Goal: Information Seeking & Learning: Learn about a topic

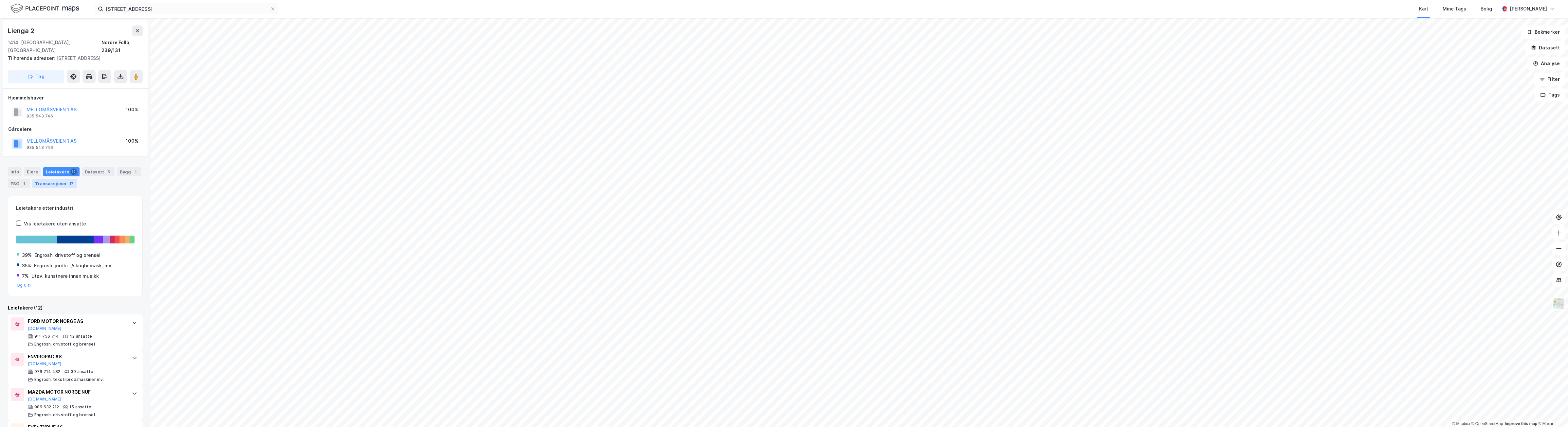
click at [59, 179] on div "Transaksjoner 17" at bounding box center [54, 183] width 45 height 9
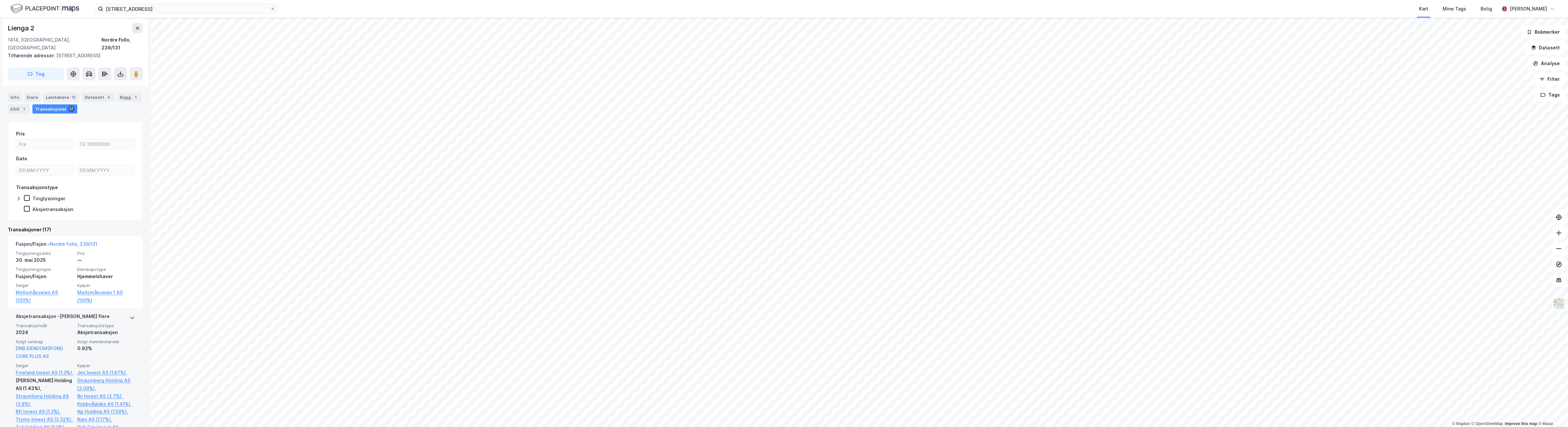
scroll to position [82, 0]
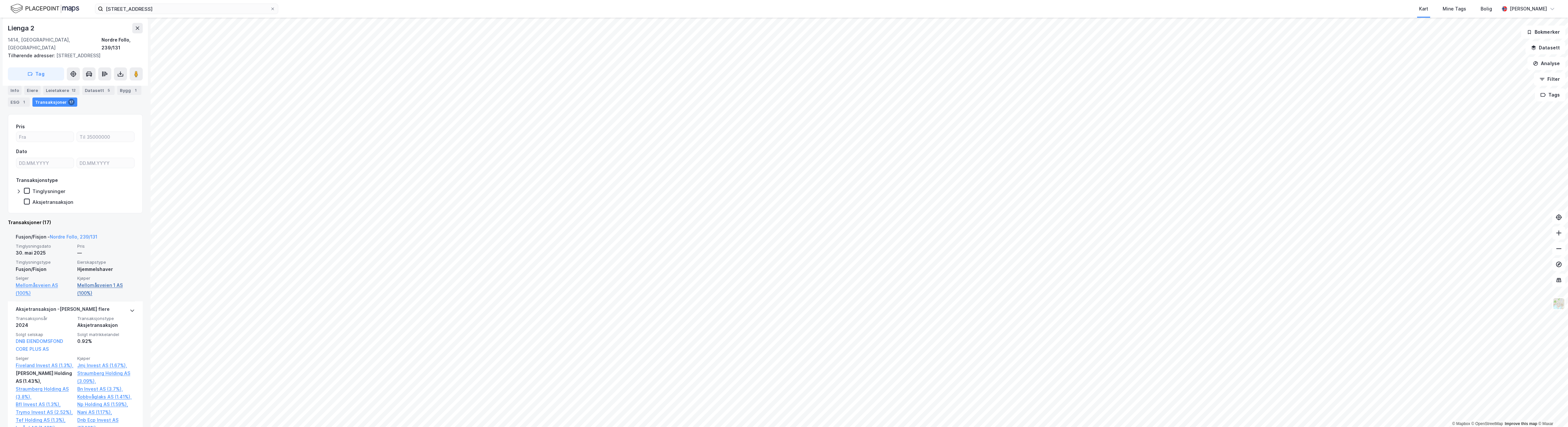
click at [86, 281] on link "Mellomåsveien 1 AS (100%)" at bounding box center [106, 289] width 58 height 16
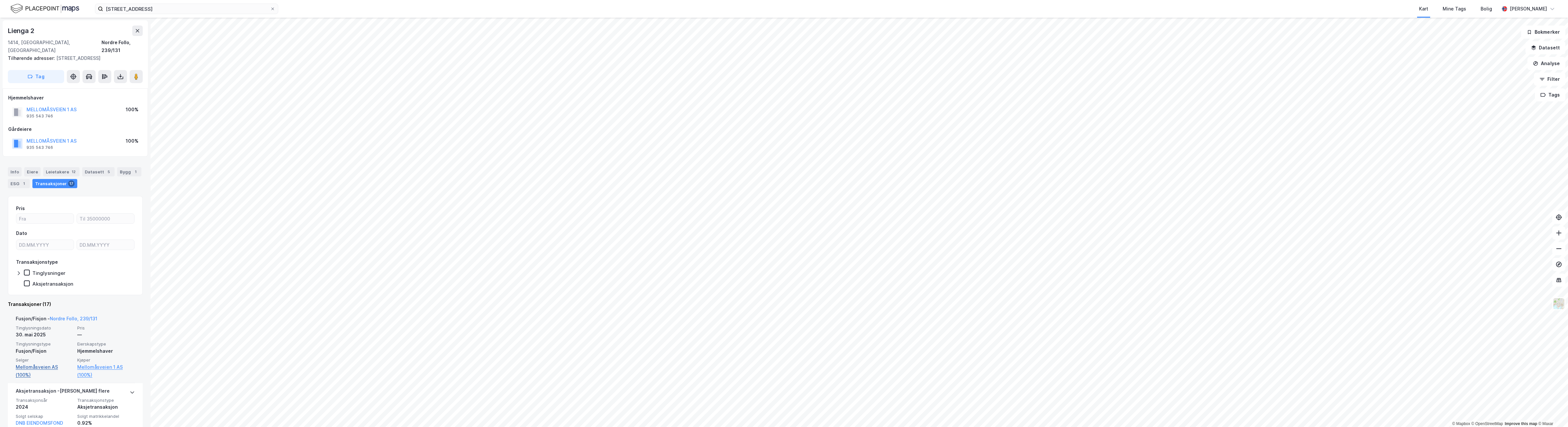
click at [30, 363] on link "Mellomåsveien AS (100%)" at bounding box center [45, 371] width 58 height 16
click at [18, 167] on div "Info" at bounding box center [15, 171] width 14 height 9
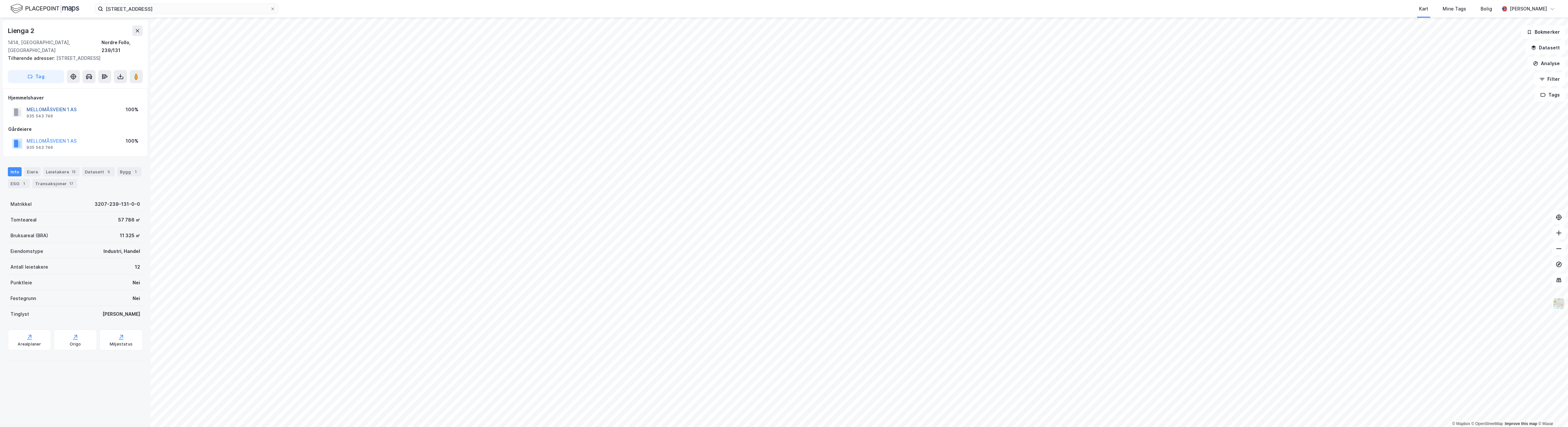
click at [0, 0] on button "MELLOMÅSVEIEN 1 AS" at bounding box center [0, 0] width 0 height 0
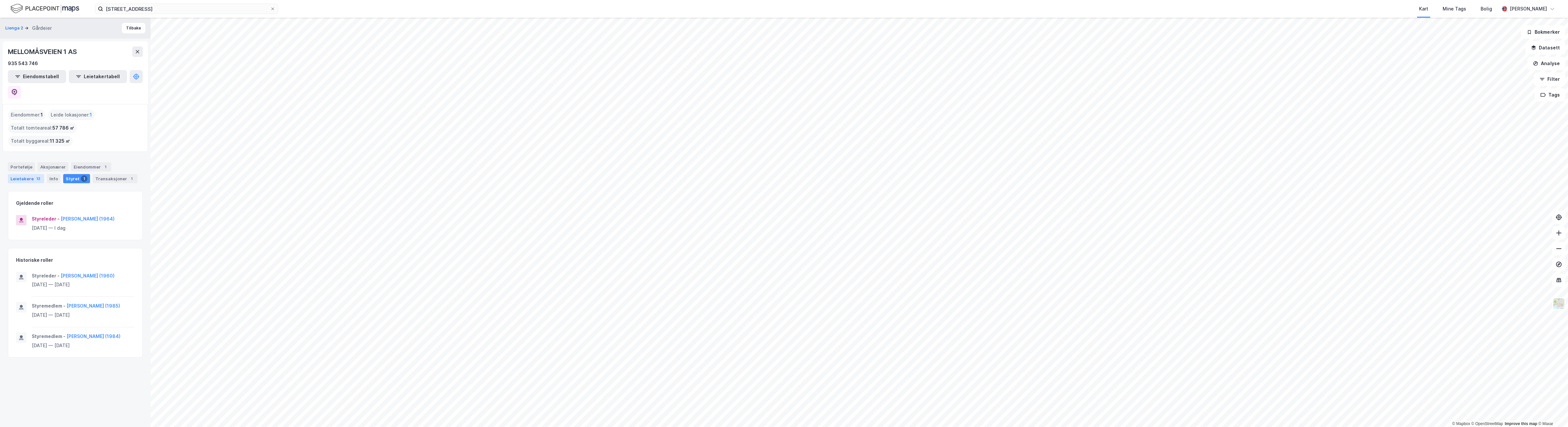
click at [24, 174] on div "Leietakere 12" at bounding box center [26, 178] width 37 height 9
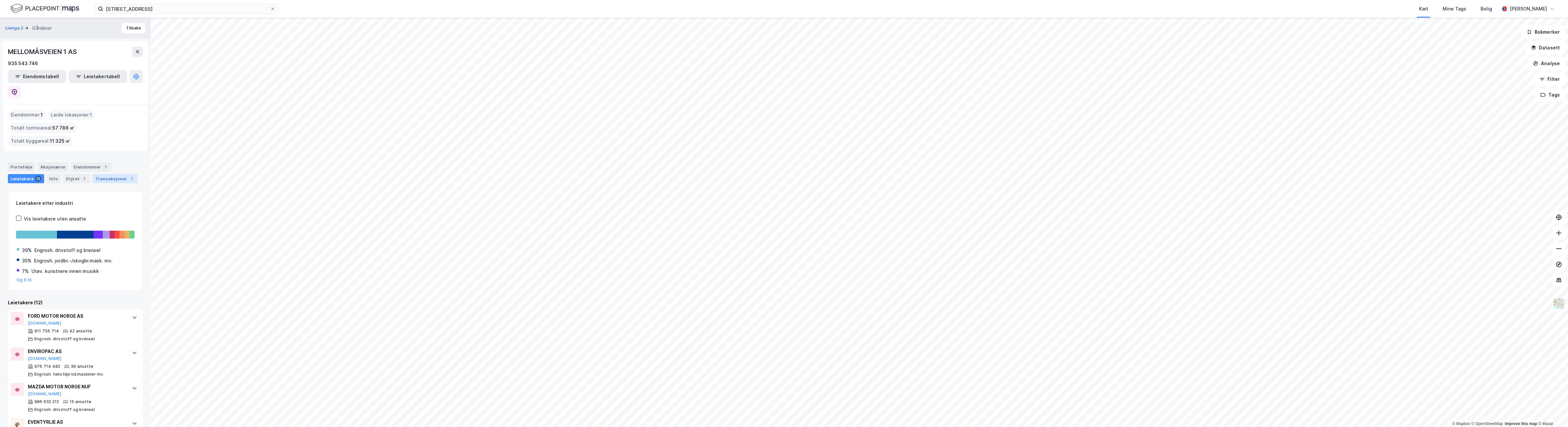
click at [112, 174] on div "Transaksjoner 1" at bounding box center [114, 178] width 45 height 9
drag, startPoint x: 5, startPoint y: 53, endPoint x: 66, endPoint y: 53, distance: 61.0
click at [66, 53] on div "MELLOMÅSVEIEN 1 AS 935 543 746 Eiendomstabell Leietakertabell" at bounding box center [75, 72] width 145 height 63
drag, startPoint x: 66, startPoint y: 53, endPoint x: 52, endPoint y: 52, distance: 14.0
copy div "MELLOMÅSVEIEN 1"
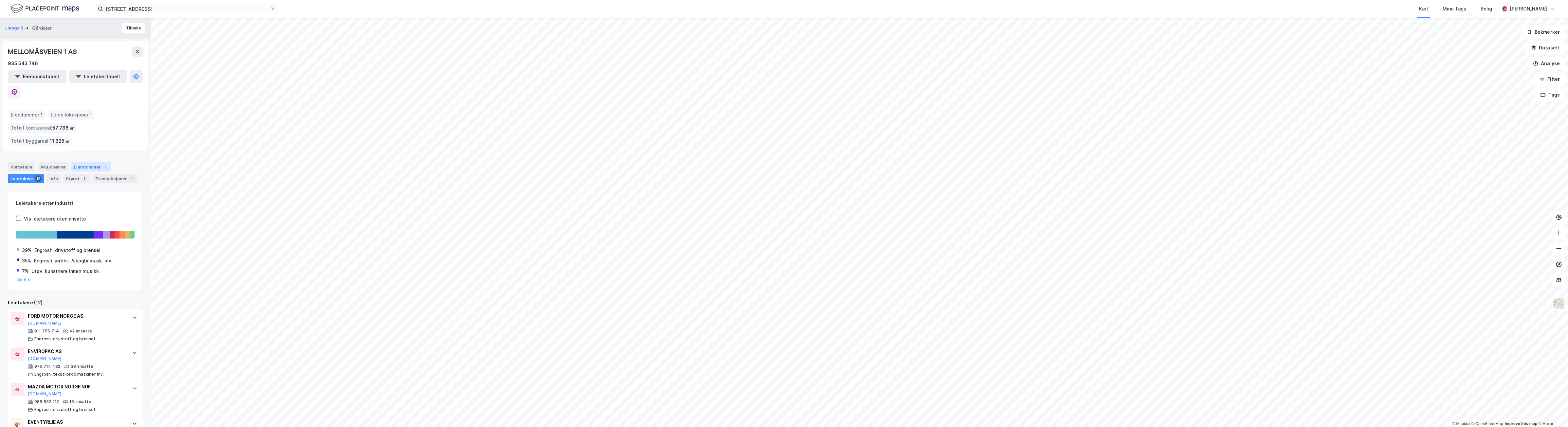
click at [79, 162] on div "Eiendommer 1" at bounding box center [91, 167] width 40 height 9
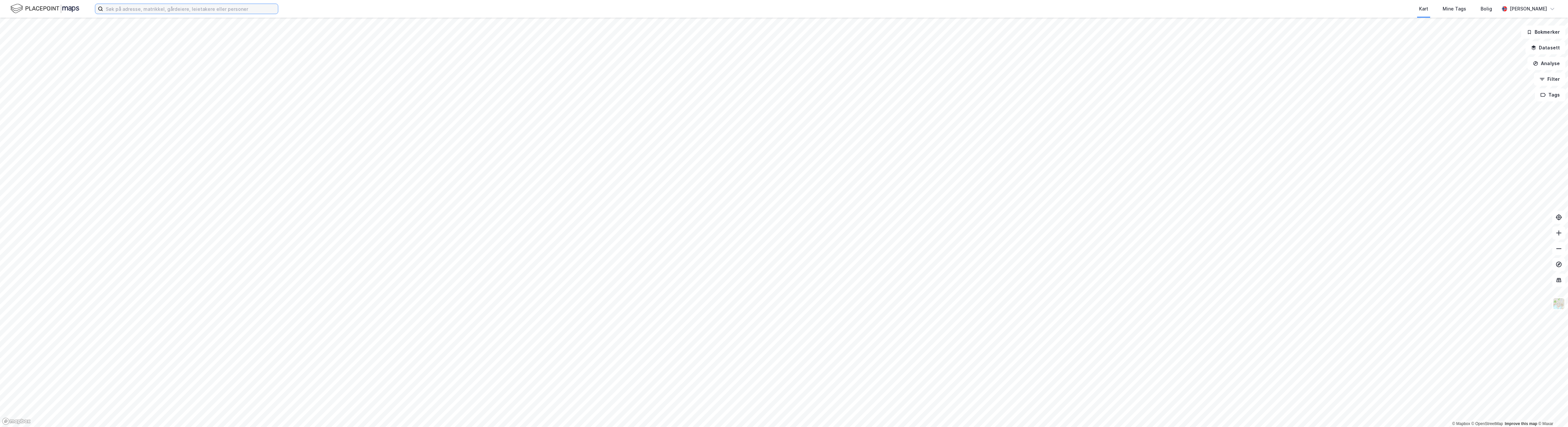
click at [167, 10] on input at bounding box center [191, 8] width 175 height 10
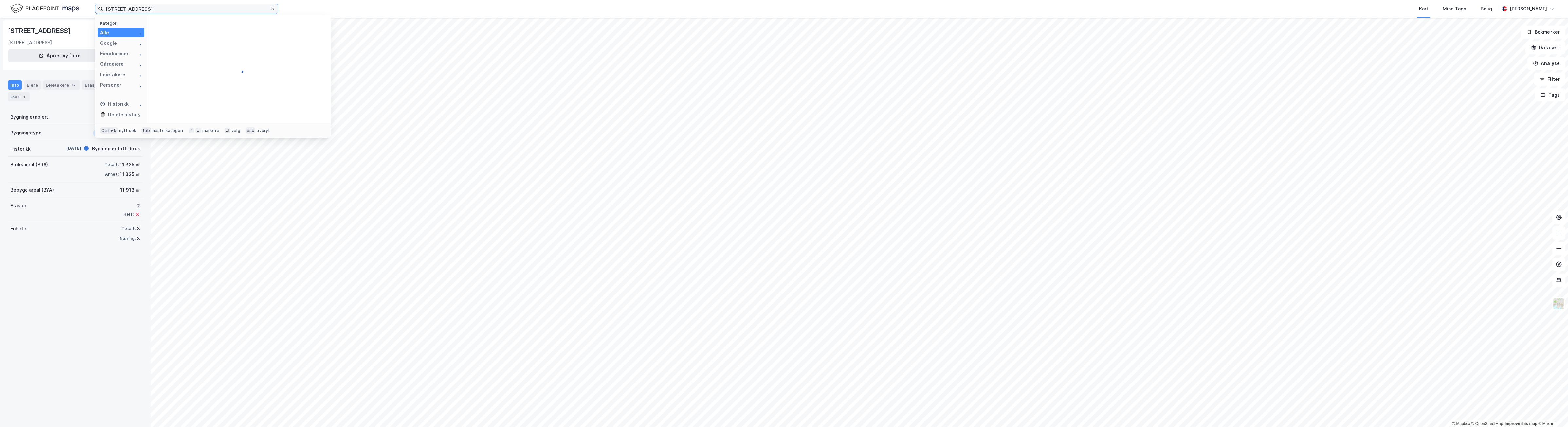
type input "[STREET_ADDRESS]"
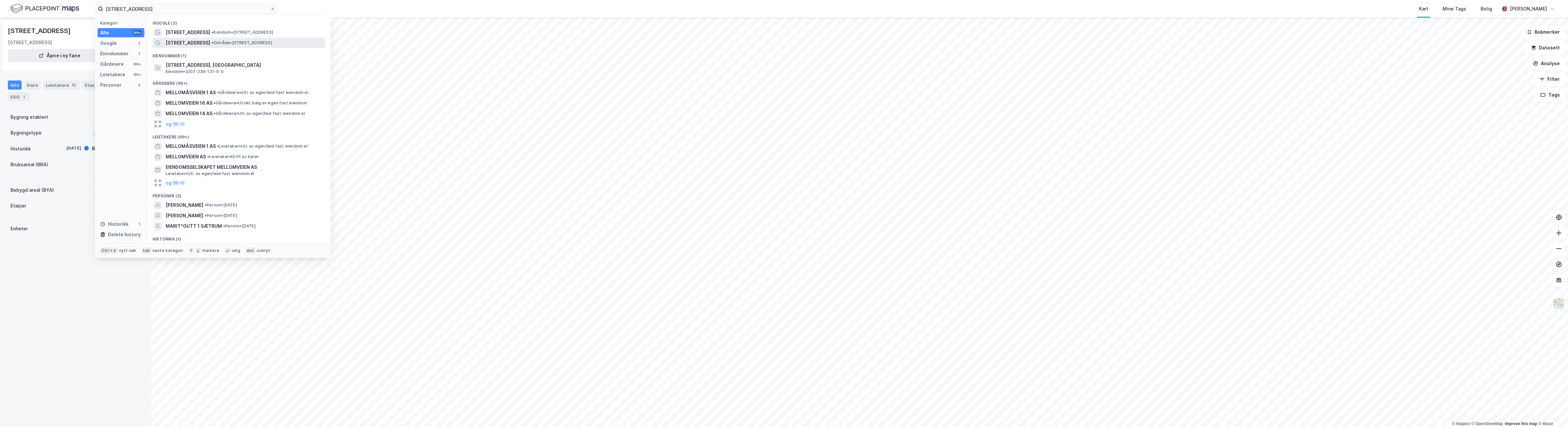
click at [272, 45] on span "• Område • Mellomåsveien 1, 1414 Trollåsen" at bounding box center [241, 43] width 60 height 5
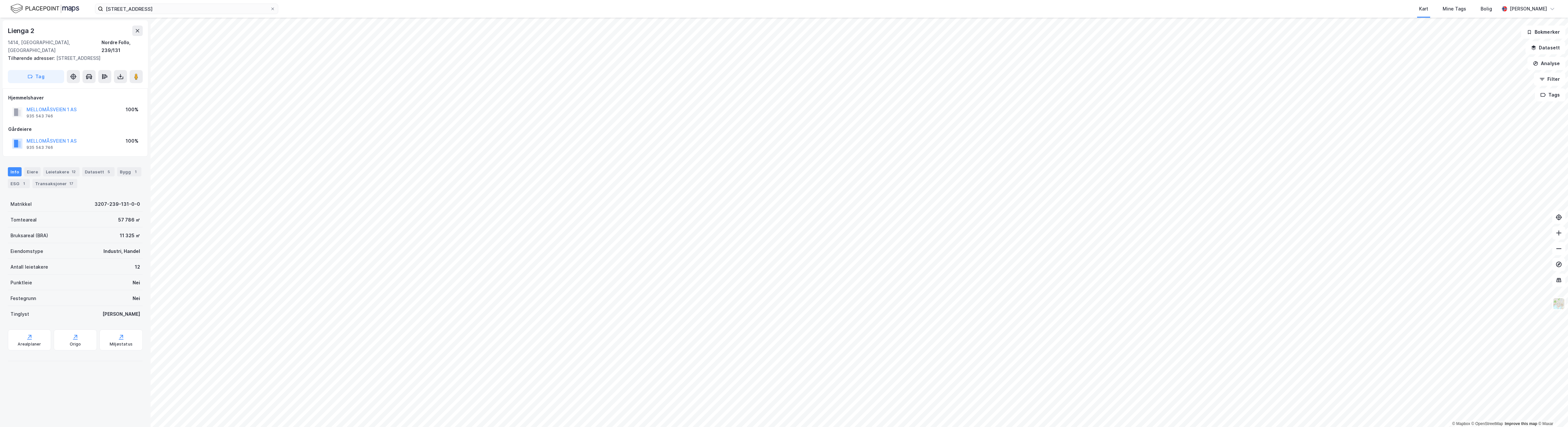
click at [968, 426] on html "mellomåsveien 1 Kart Mine Tags Bolig Kristian Jordell © Mapbox © OpenStreetMap …" at bounding box center [784, 213] width 1568 height 427
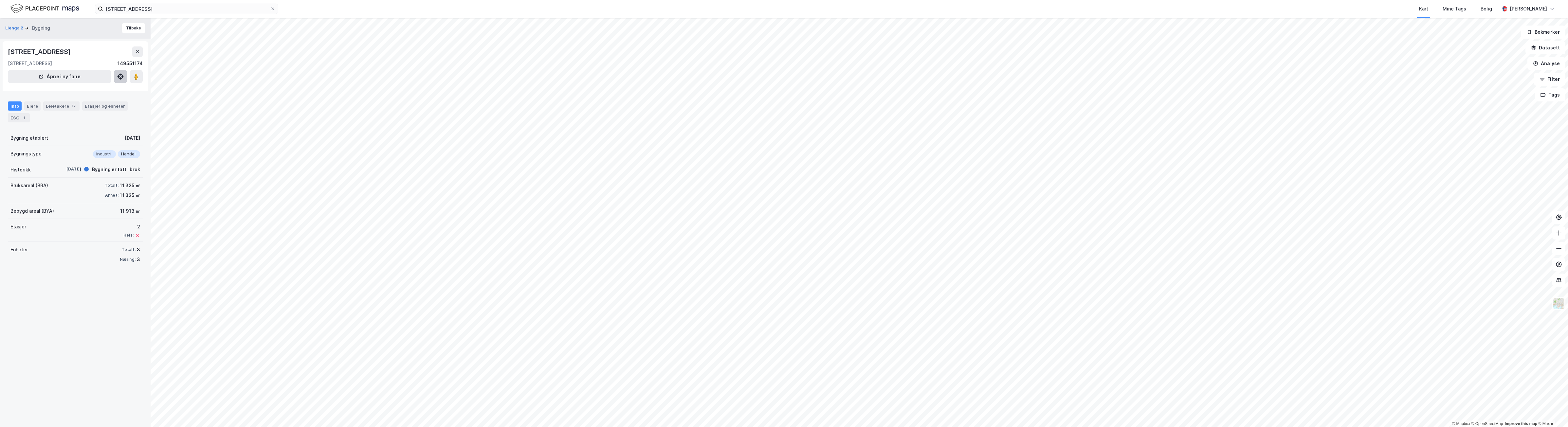
click at [117, 74] on icon at bounding box center [120, 76] width 6 height 6
click at [120, 76] on icon at bounding box center [120, 76] width 6 height 6
